Goal: Task Accomplishment & Management: Manage account settings

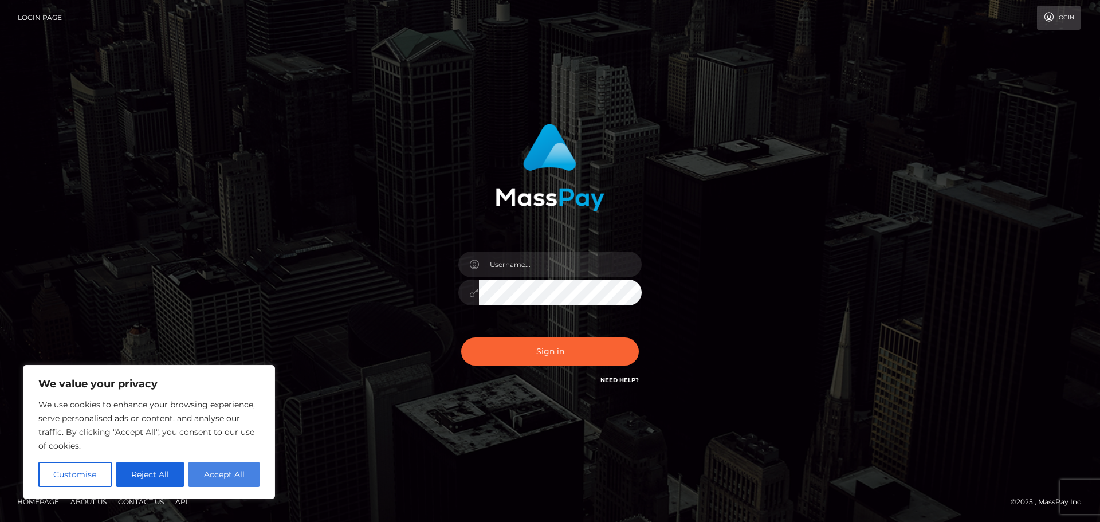
click at [207, 472] on button "Accept All" at bounding box center [224, 474] width 71 height 25
checkbox input "true"
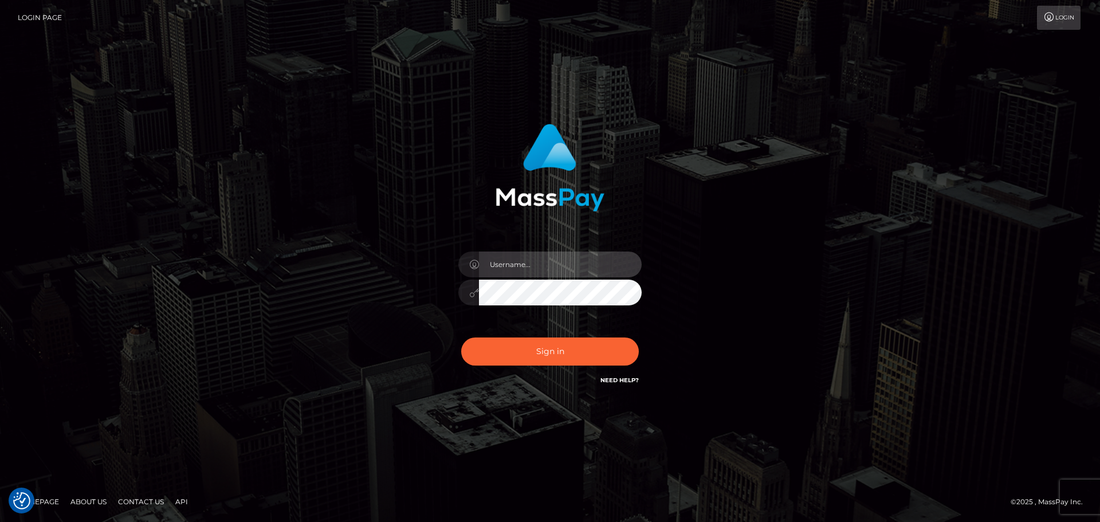
click at [579, 258] on input "text" at bounding box center [560, 265] width 163 height 26
type input "[EMAIL_ADDRESS][DOMAIN_NAME]"
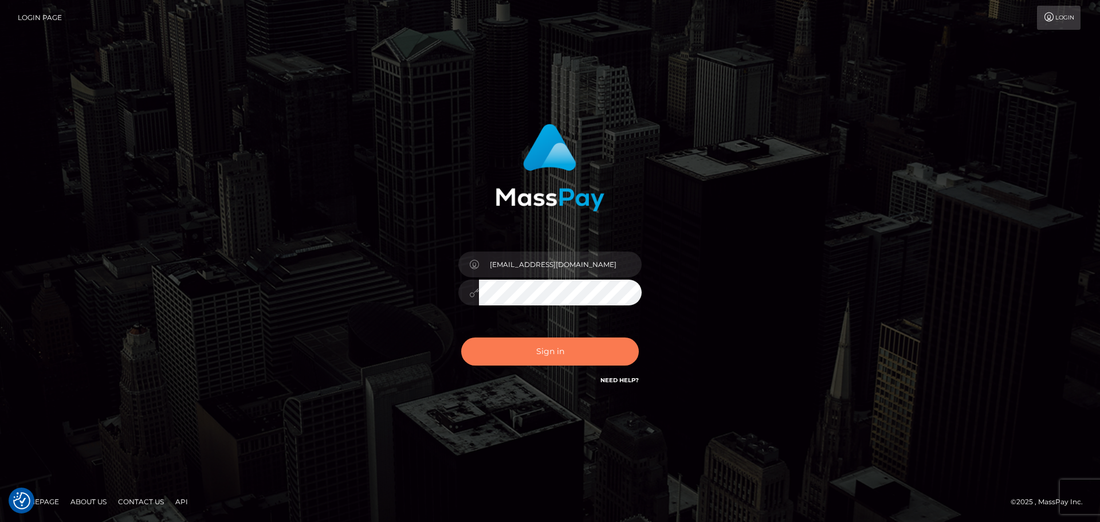
click at [557, 348] on button "Sign in" at bounding box center [550, 352] width 178 height 28
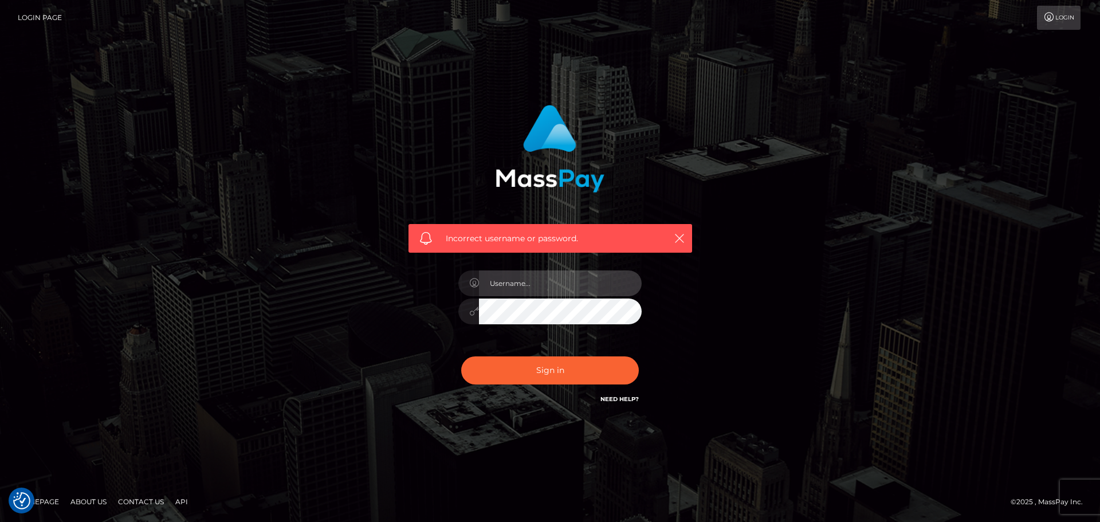
click at [550, 282] on input "text" at bounding box center [560, 283] width 163 height 26
type input "[EMAIL_ADDRESS][DOMAIN_NAME]"
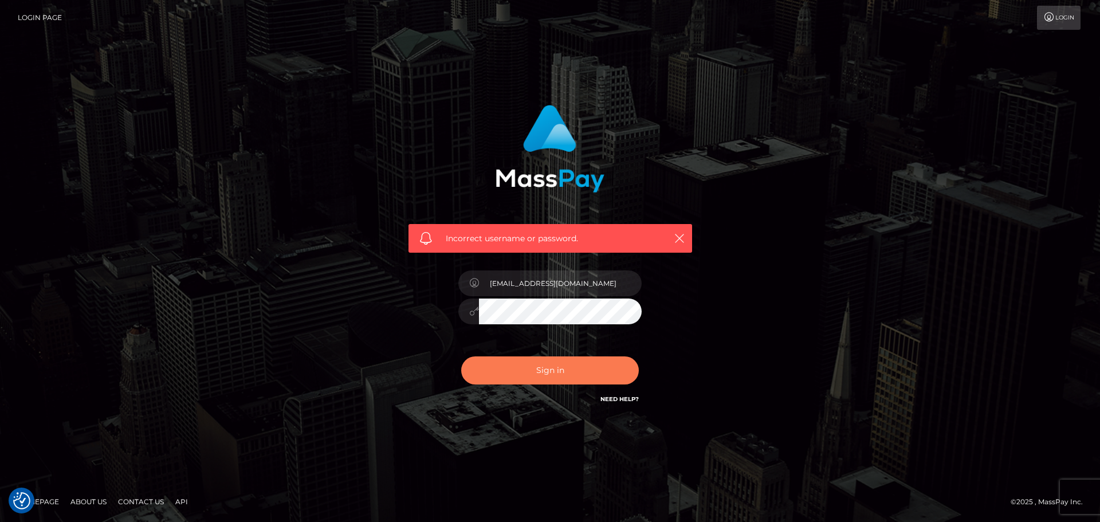
click at [566, 367] on button "Sign in" at bounding box center [550, 370] width 178 height 28
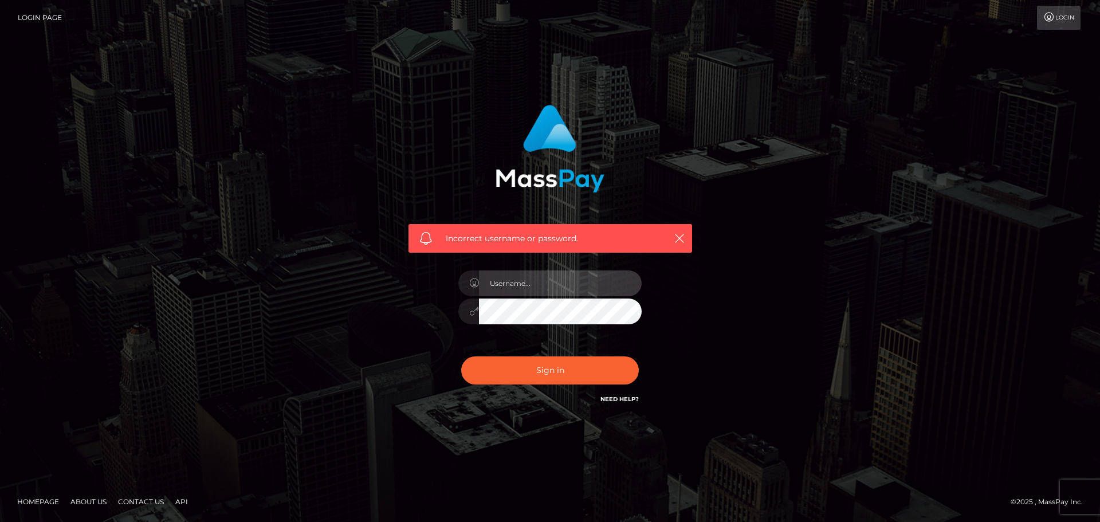
click at [572, 284] on input "text" at bounding box center [560, 283] width 163 height 26
click at [631, 401] on link "Need Help?" at bounding box center [620, 398] width 38 height 7
click at [1070, 7] on link "Login" at bounding box center [1059, 18] width 44 height 24
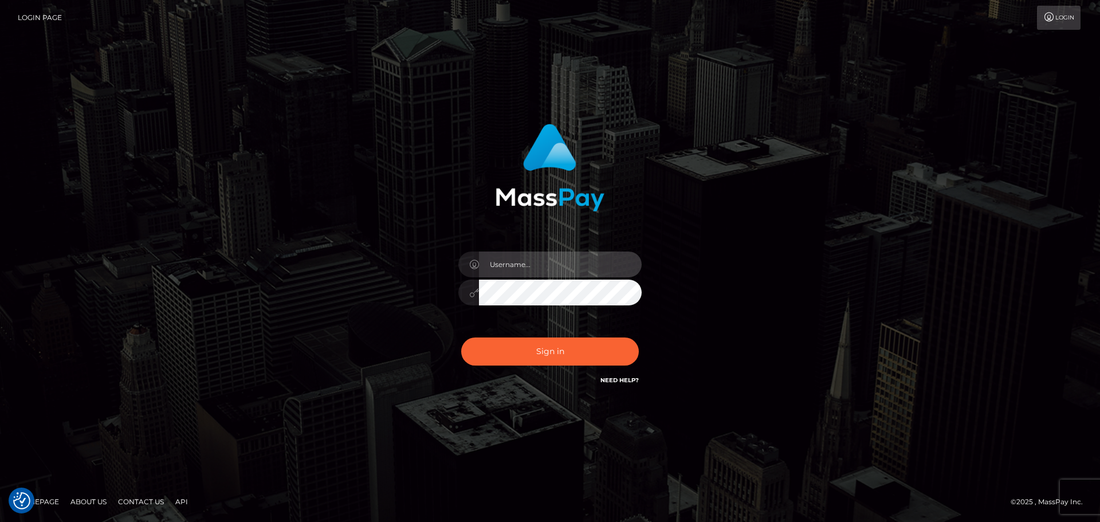
click at [518, 267] on input "text" at bounding box center [560, 265] width 163 height 26
type input "[EMAIL_ADDRESS][DOMAIN_NAME]"
click at [439, 304] on div "furinf707@gmail.com Sign in" at bounding box center [550, 255] width 301 height 280
click at [461, 338] on button "Sign in" at bounding box center [550, 352] width 178 height 28
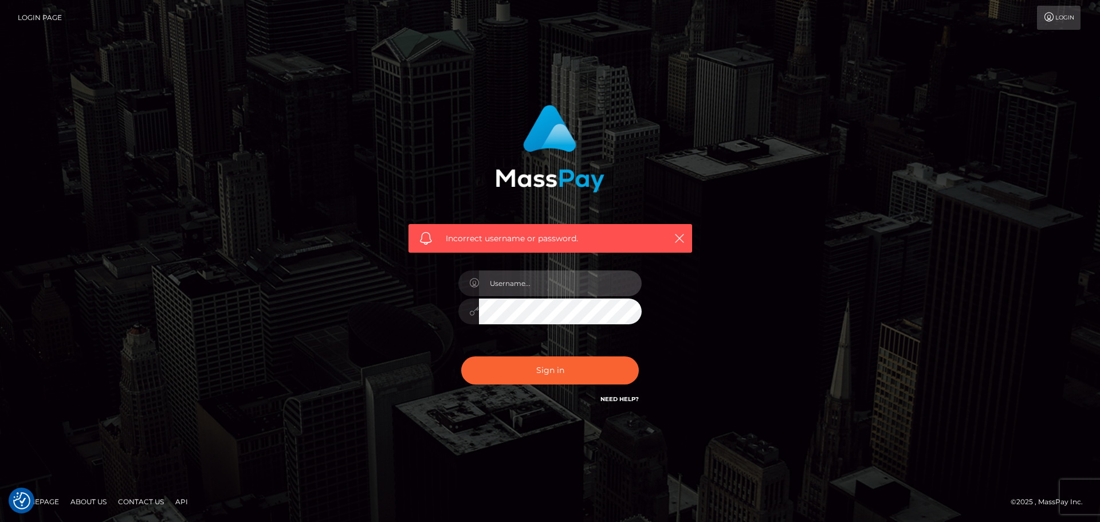
click at [600, 282] on input "text" at bounding box center [560, 283] width 163 height 26
type input "[EMAIL_ADDRESS][DOMAIN_NAME]"
click at [461, 356] on button "Sign in" at bounding box center [550, 370] width 178 height 28
click at [567, 284] on input "text" at bounding box center [560, 283] width 163 height 26
type input "[EMAIL_ADDRESS][DOMAIN_NAME]"
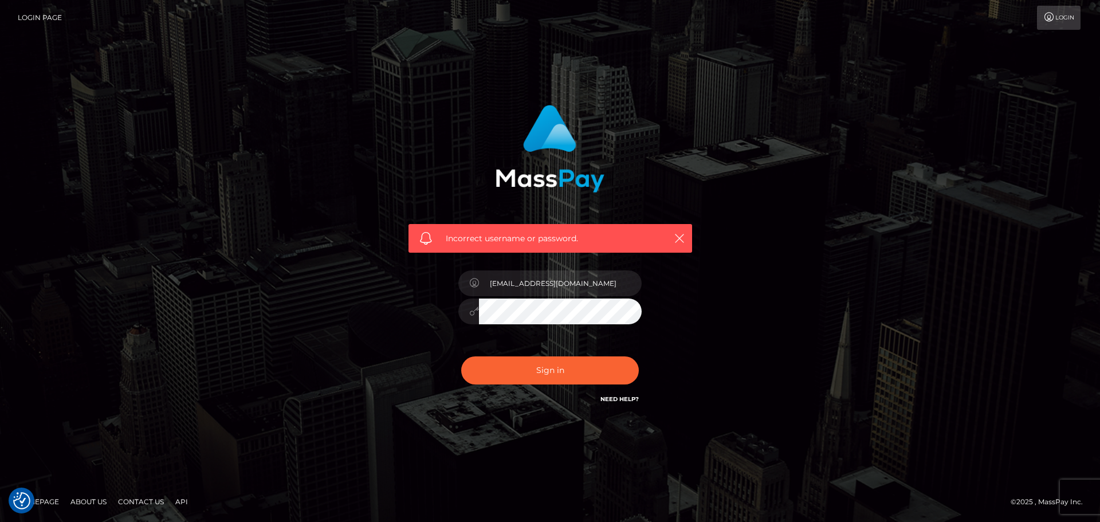
click at [461, 356] on button "Sign in" at bounding box center [550, 370] width 178 height 28
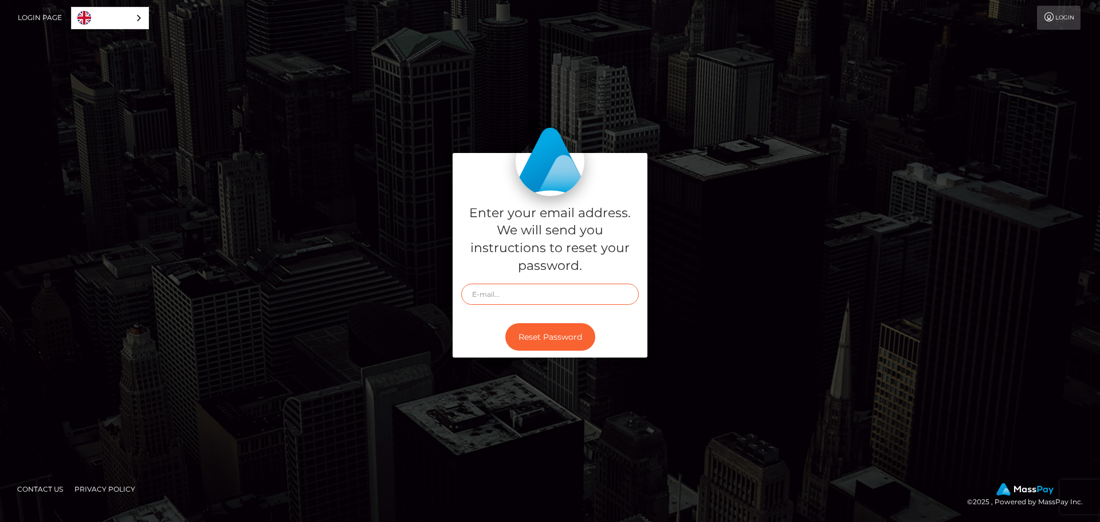
click at [542, 296] on input "text" at bounding box center [550, 294] width 178 height 21
type input "[EMAIL_ADDRESS][DOMAIN_NAME]"
click at [559, 332] on button "Reset Password" at bounding box center [550, 337] width 90 height 28
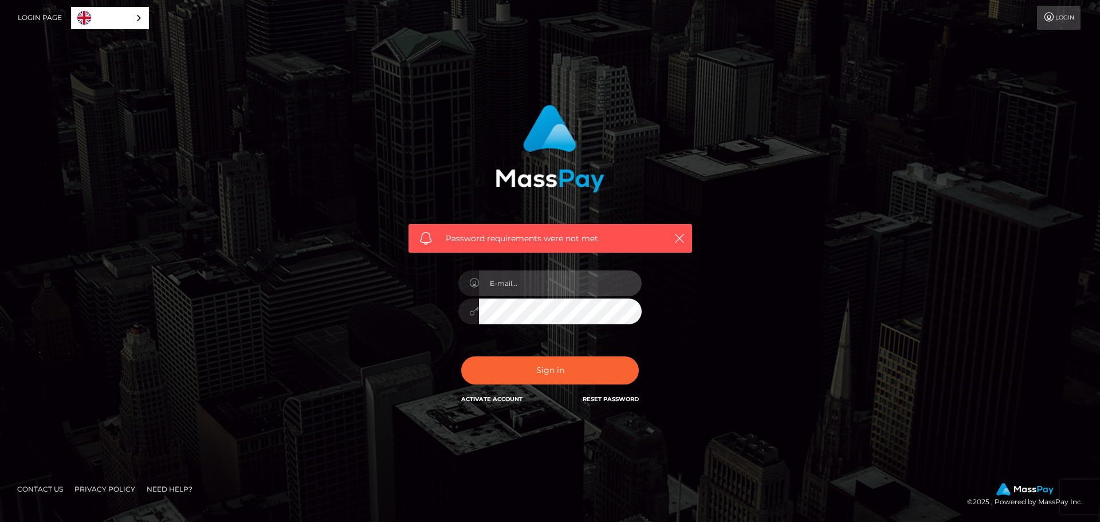
click at [528, 288] on input "email" at bounding box center [560, 283] width 163 height 26
type input "[EMAIL_ADDRESS][DOMAIN_NAME]"
click at [461, 356] on button "Sign in" at bounding box center [550, 370] width 178 height 28
